Goal: Information Seeking & Learning: Check status

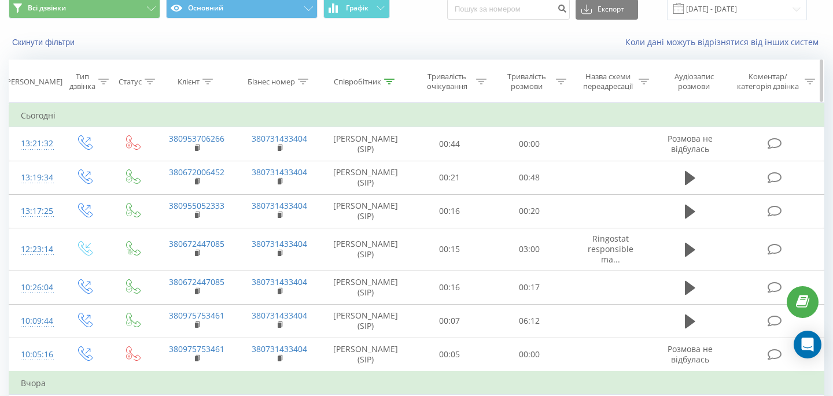
click at [393, 86] on div at bounding box center [389, 82] width 10 height 10
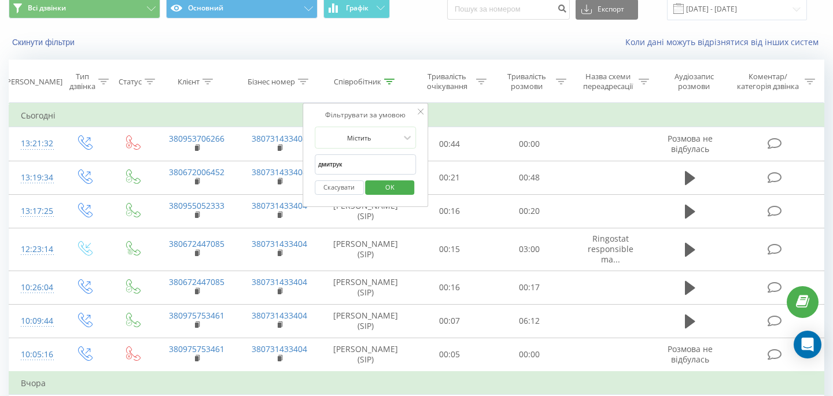
click at [352, 163] on input "дмитрук" at bounding box center [366, 164] width 102 height 20
click at [375, 187] on span "OK" at bounding box center [390, 187] width 32 height 18
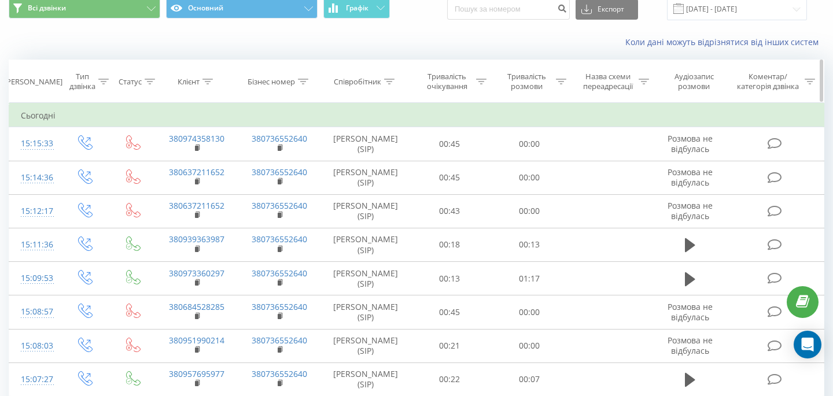
click at [210, 81] on icon at bounding box center [207, 82] width 10 height 6
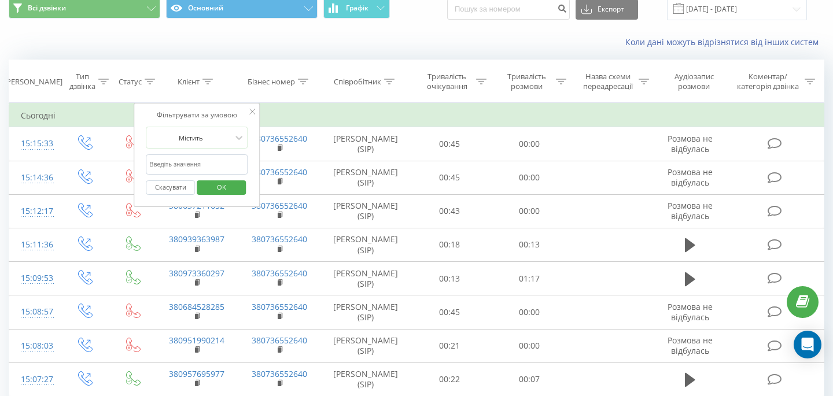
click at [196, 162] on input "text" at bounding box center [197, 164] width 102 height 20
paste input "0508875575"
click at [150, 164] on input "0508875575" at bounding box center [197, 164] width 102 height 20
type input "380508875575"
click at [226, 188] on span "OK" at bounding box center [221, 187] width 32 height 18
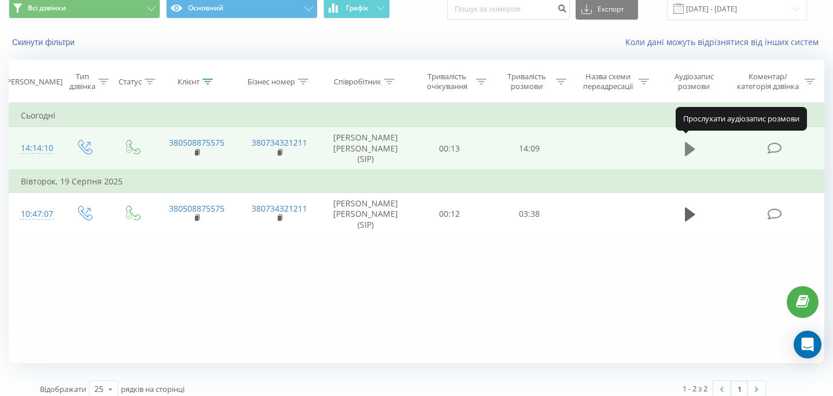
click at [685, 145] on icon at bounding box center [690, 149] width 10 height 14
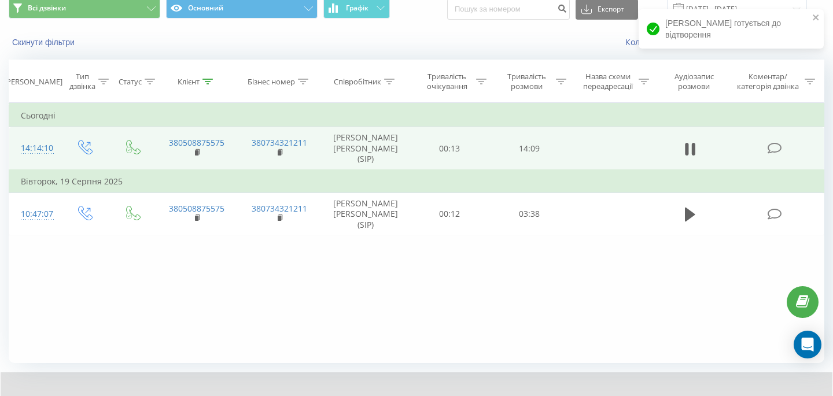
scroll to position [101, 0]
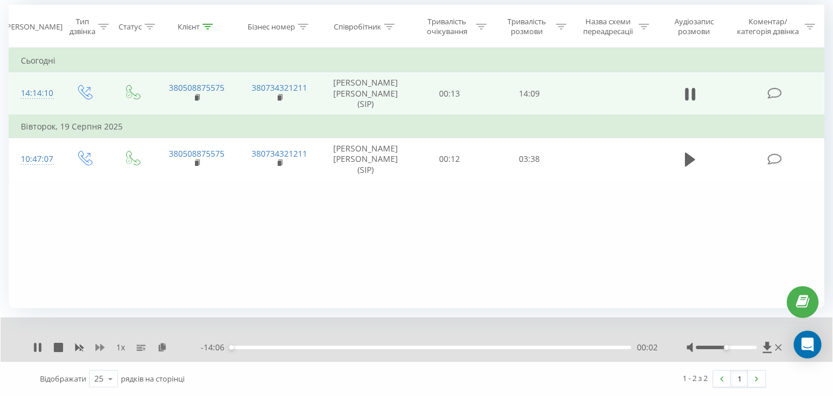
click at [99, 346] on icon at bounding box center [99, 347] width 9 height 9
drag, startPoint x: 726, startPoint y: 346, endPoint x: 803, endPoint y: 346, distance: 77.5
click at [803, 295] on body "[DOMAIN_NAME] Проекти [DOMAIN_NAME] Дашборд Центр звернень Журнал дзвінків Журн…" at bounding box center [416, 97] width 833 height 396
click at [39, 345] on icon at bounding box center [40, 347] width 2 height 9
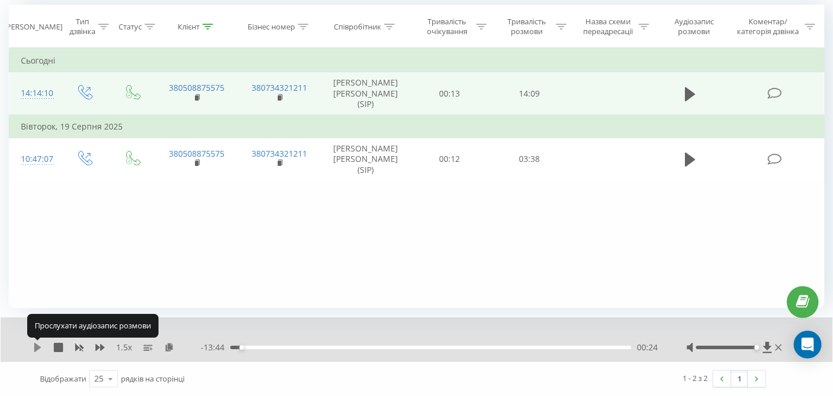
click at [39, 345] on icon at bounding box center [37, 347] width 9 height 9
click at [39, 345] on icon at bounding box center [40, 347] width 2 height 9
click at [39, 345] on icon at bounding box center [37, 347] width 9 height 9
click at [39, 345] on icon at bounding box center [40, 347] width 2 height 9
click at [38, 345] on icon at bounding box center [37, 347] width 9 height 9
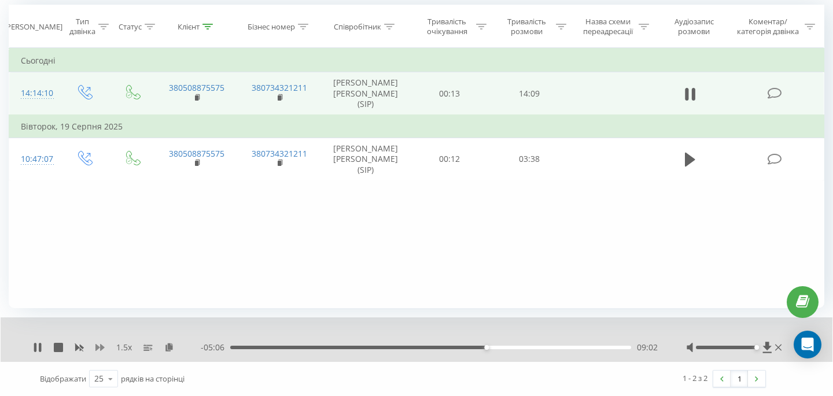
click at [98, 349] on icon at bounding box center [99, 347] width 9 height 9
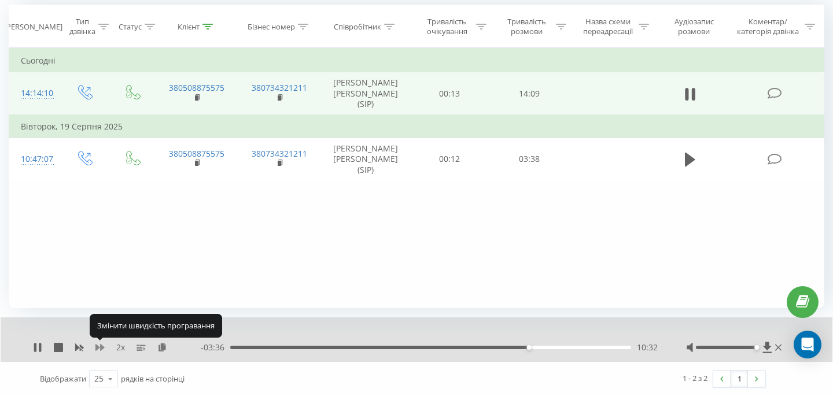
click at [101, 346] on icon at bounding box center [99, 347] width 9 height 7
